Goal: Information Seeking & Learning: Learn about a topic

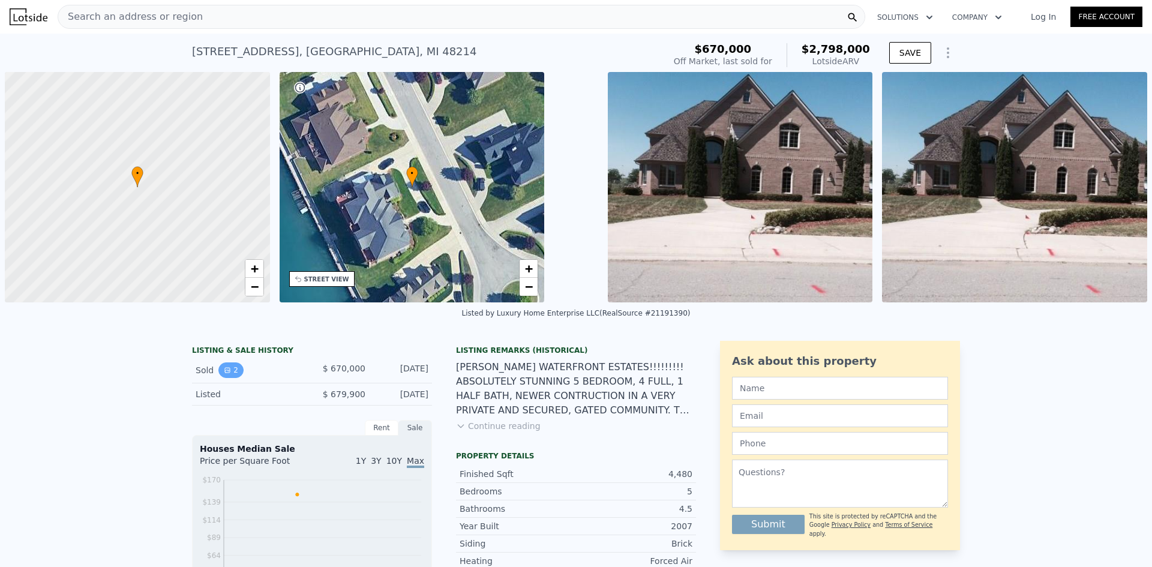
click at [226, 366] on button "2" at bounding box center [230, 371] width 25 height 16
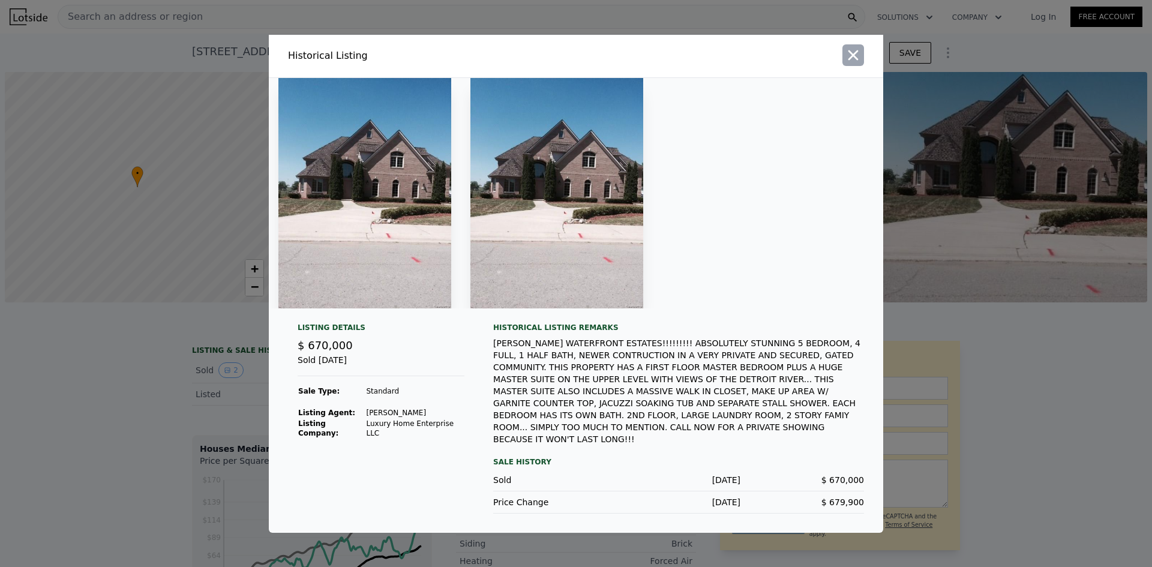
click at [852, 64] on icon "button" at bounding box center [853, 55] width 17 height 17
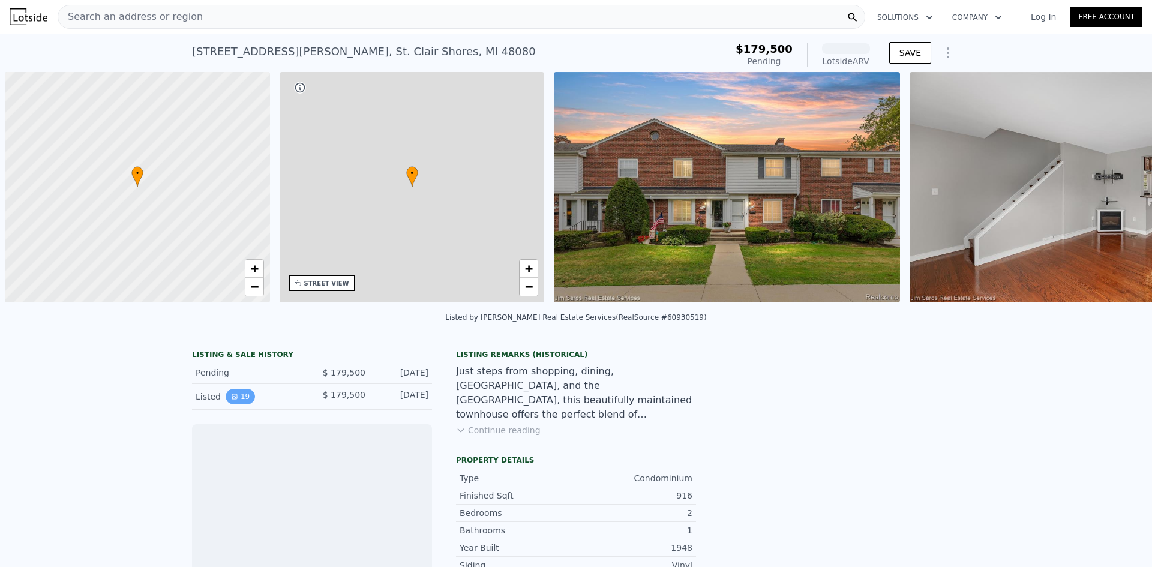
scroll to position [0, 5]
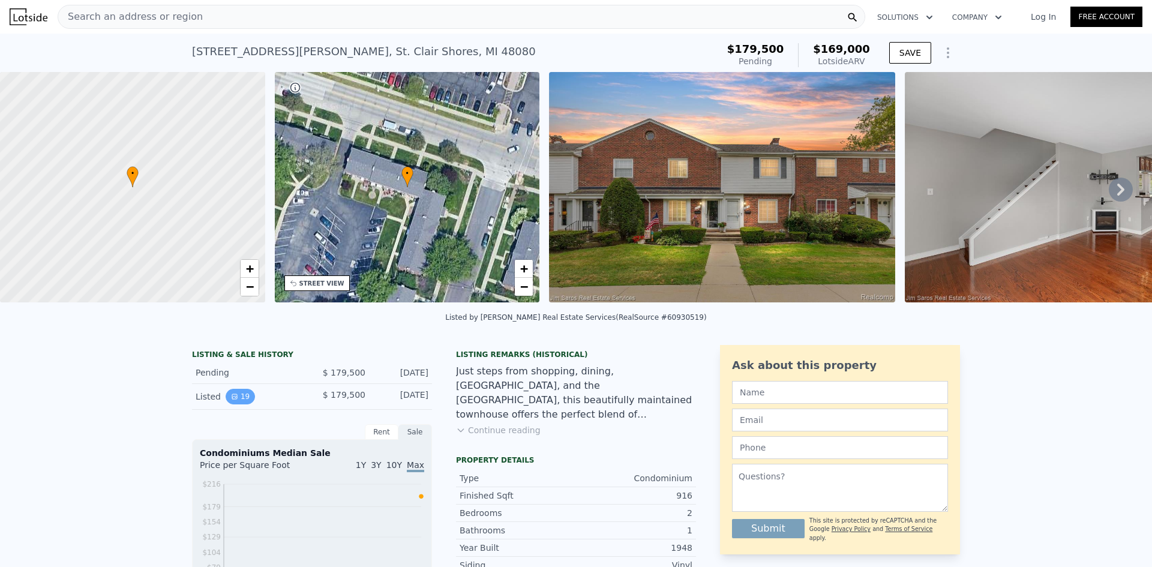
click at [233, 405] on button "19" at bounding box center [240, 397] width 29 height 16
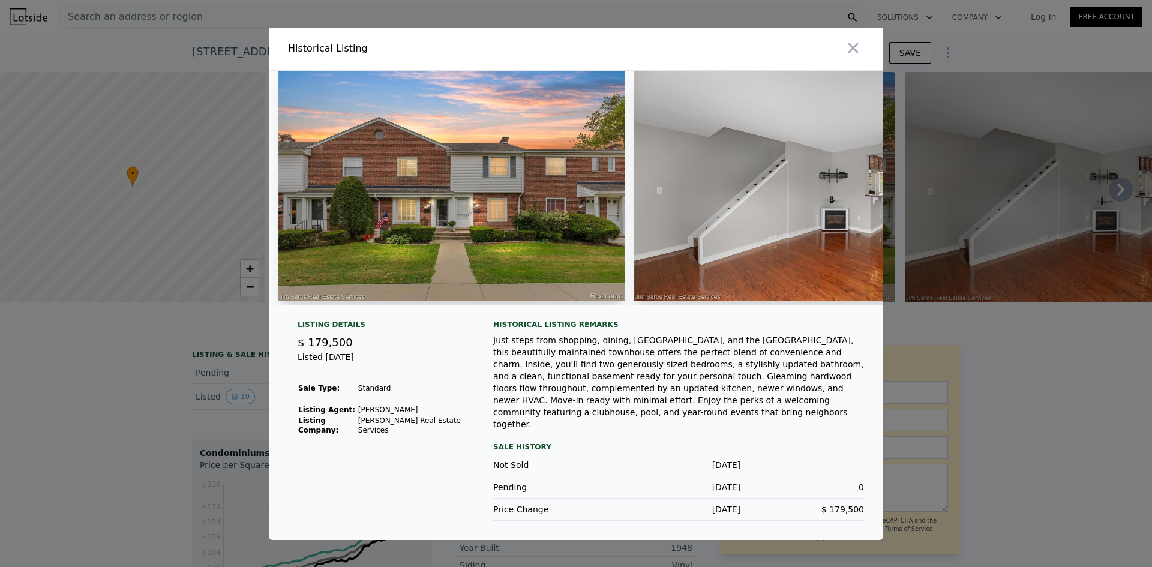
click at [173, 387] on div at bounding box center [576, 283] width 1152 height 567
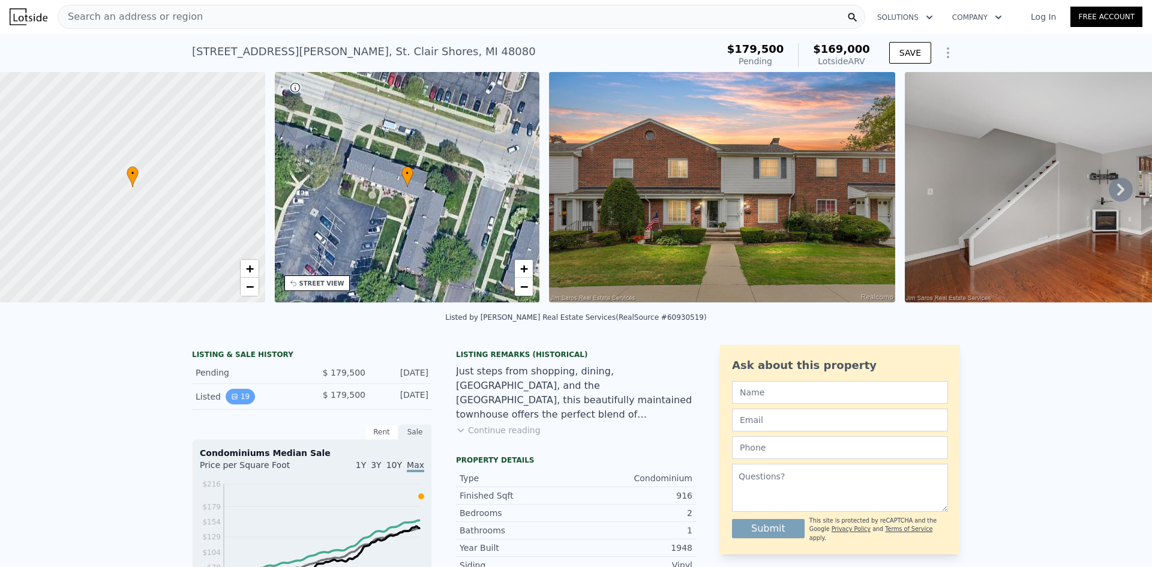
click at [239, 402] on button "19" at bounding box center [240, 397] width 29 height 16
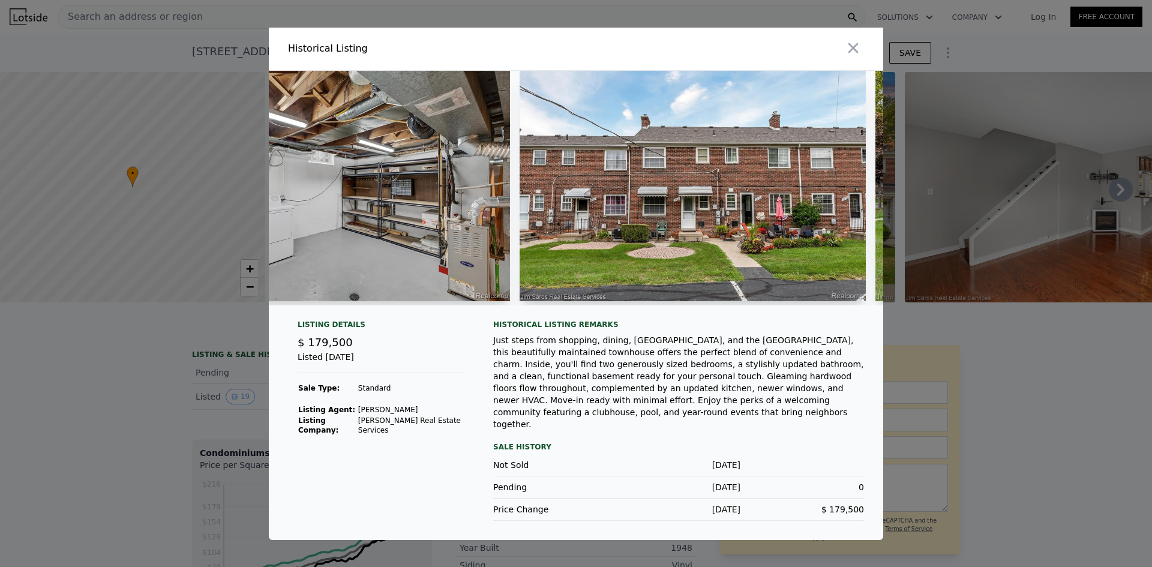
scroll to position [0, 5359]
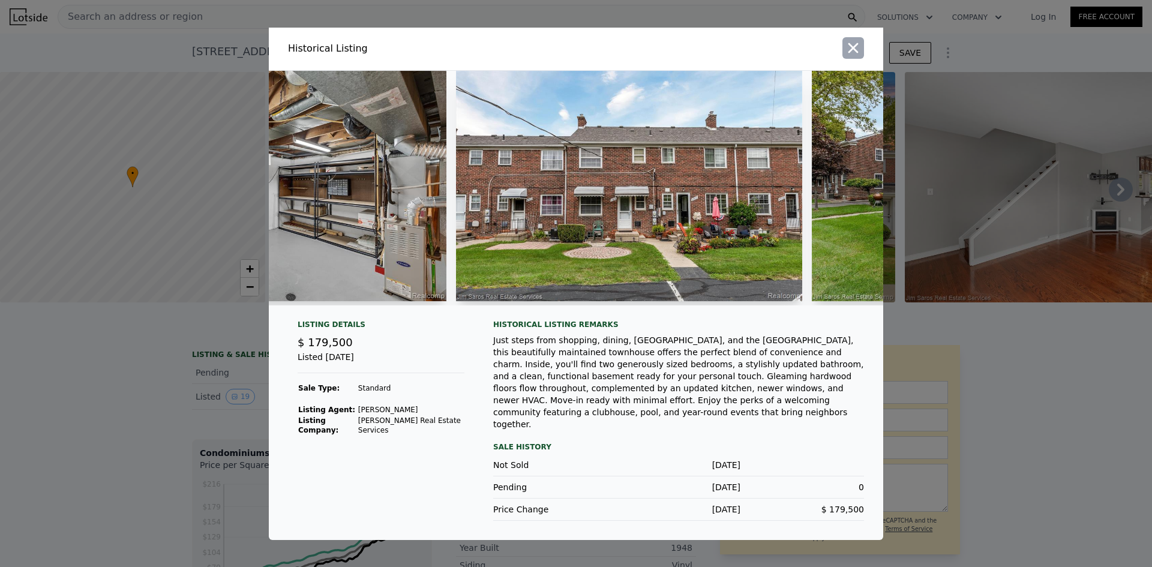
click at [856, 56] on icon "button" at bounding box center [853, 48] width 17 height 17
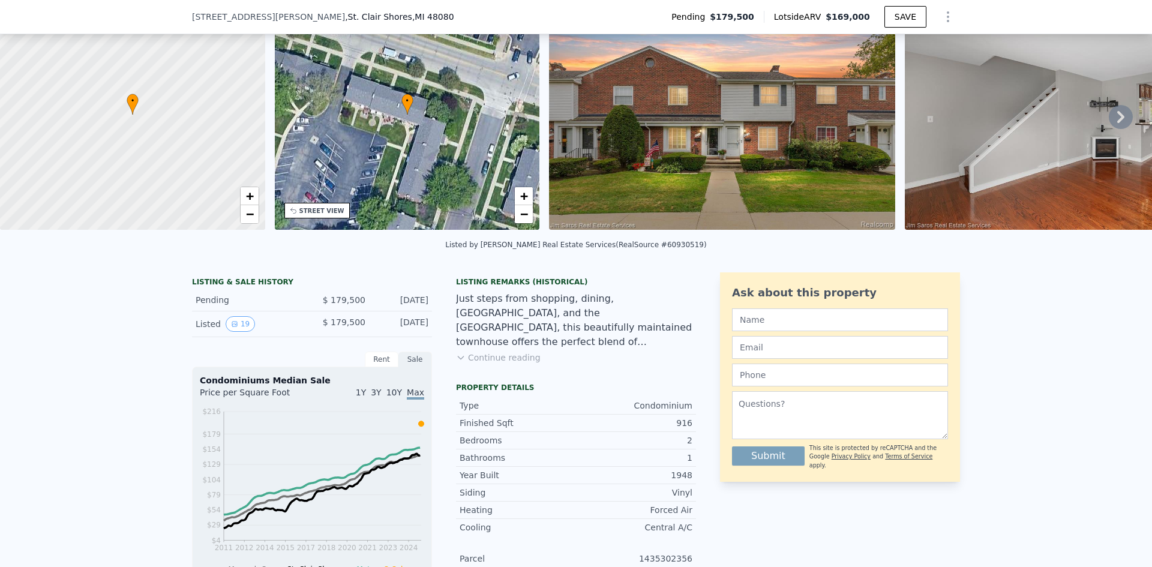
scroll to position [176, 0]
